Goal: Find specific page/section: Find specific page/section

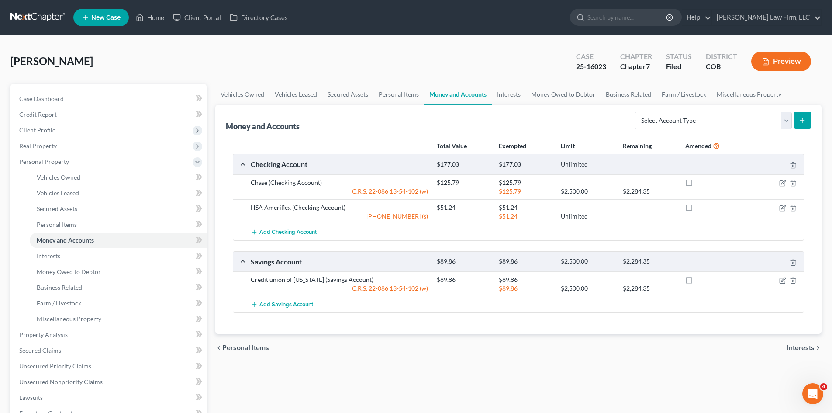
click at [29, 16] on link at bounding box center [38, 18] width 56 height 16
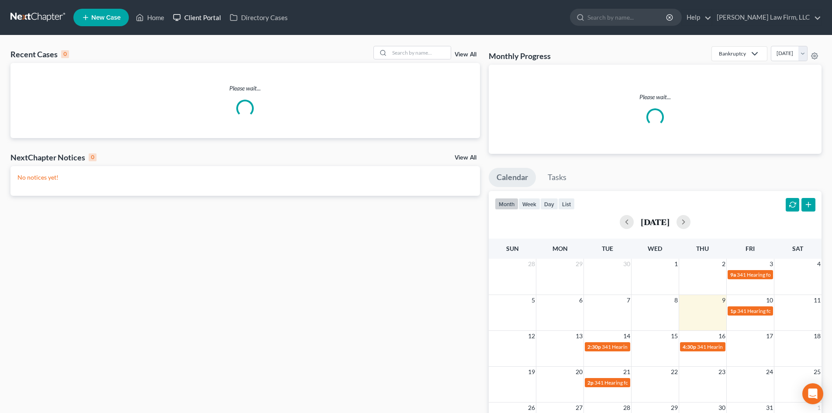
click at [194, 20] on link "Client Portal" at bounding box center [197, 18] width 57 height 16
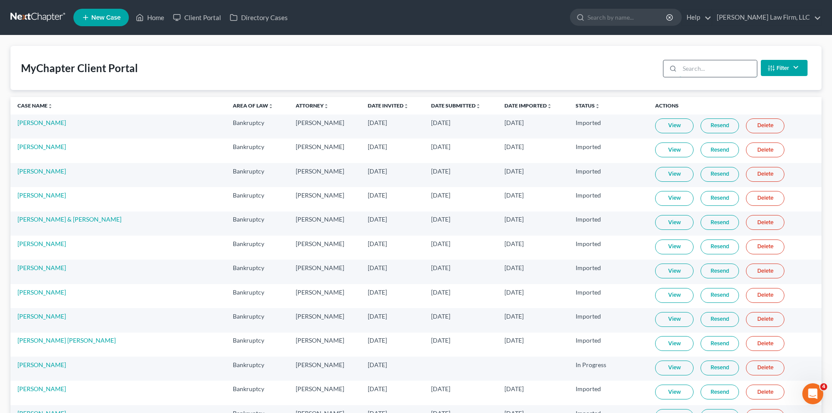
click at [715, 69] on input "search" at bounding box center [718, 68] width 77 height 17
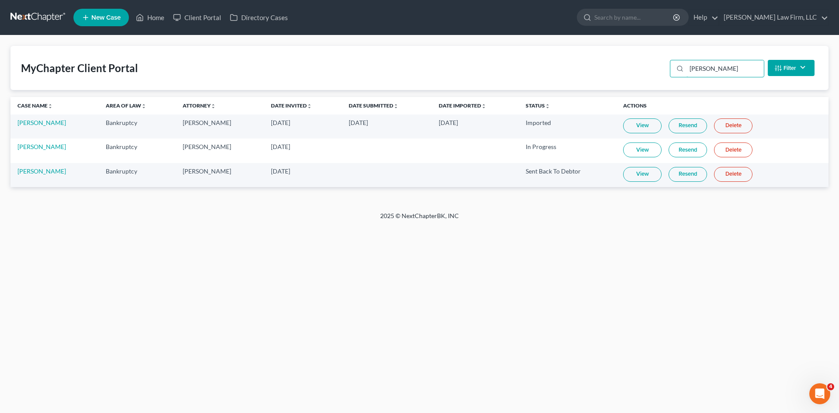
type input "[PERSON_NAME]"
drag, startPoint x: 735, startPoint y: 70, endPoint x: 618, endPoint y: 77, distance: 118.1
click at [618, 77] on div "MyChapter Client Portal [PERSON_NAME] Filter Status Filter... Invited In Progre…" at bounding box center [419, 68] width 818 height 44
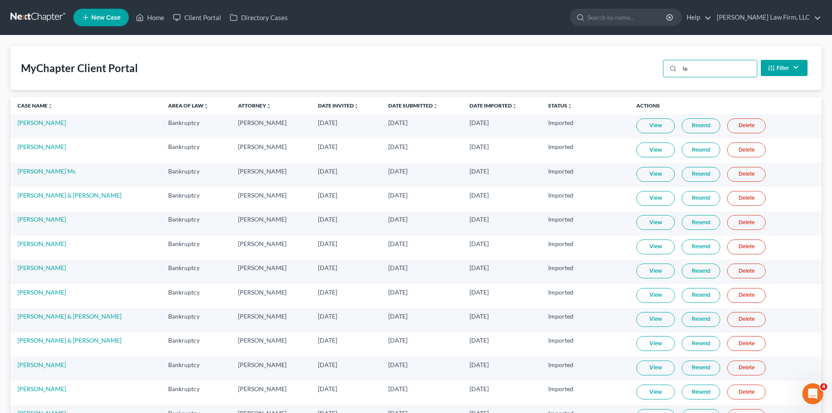
type input "[PERSON_NAME]"
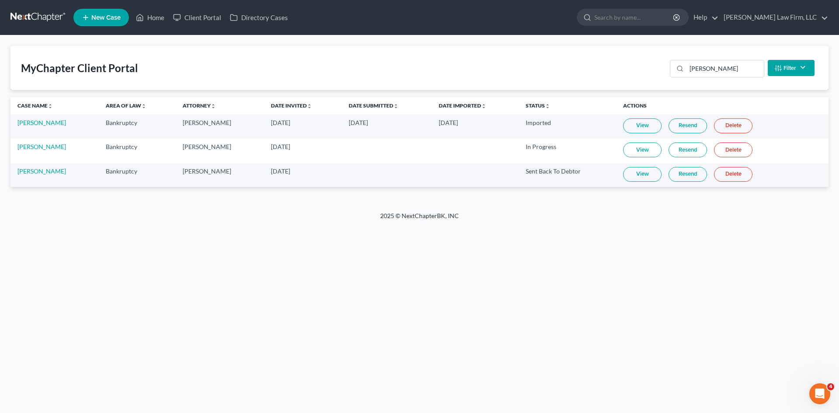
click at [633, 147] on link "View" at bounding box center [642, 149] width 38 height 15
click at [45, 147] on link "[PERSON_NAME]" at bounding box center [41, 146] width 48 height 7
